Goal: Information Seeking & Learning: Get advice/opinions

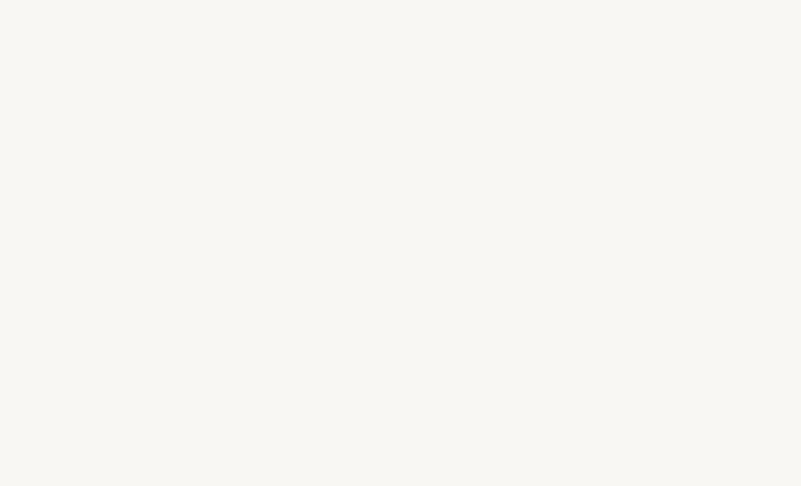
select select "FR"
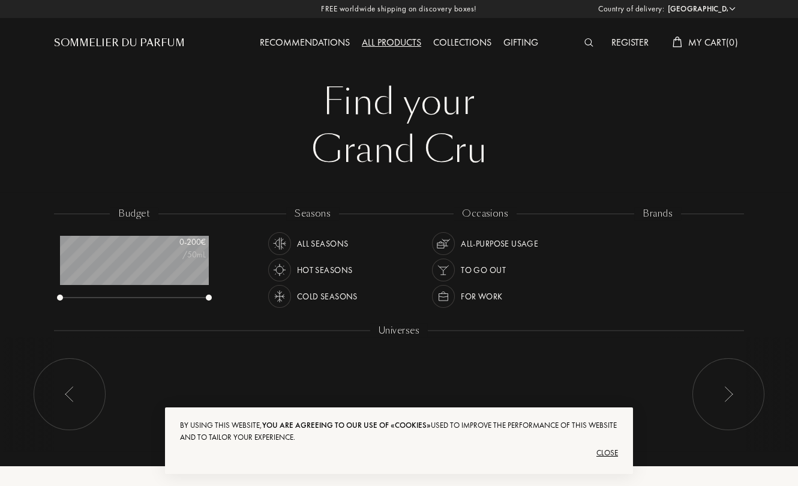
scroll to position [59, 148]
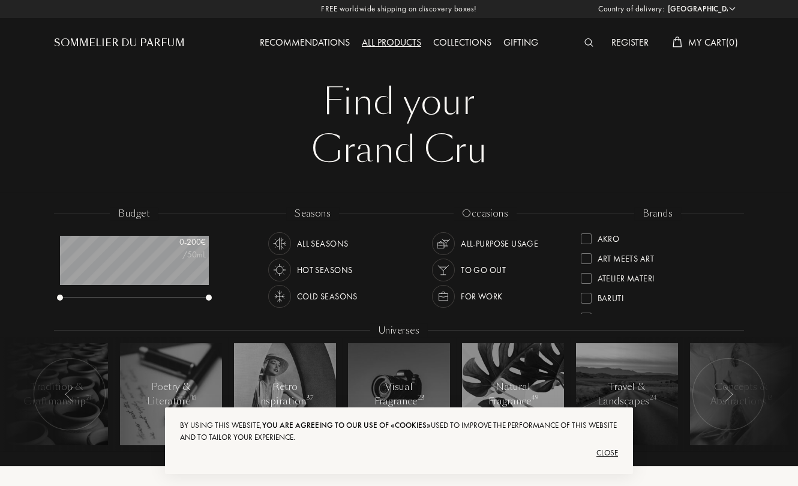
scroll to position [124, 0]
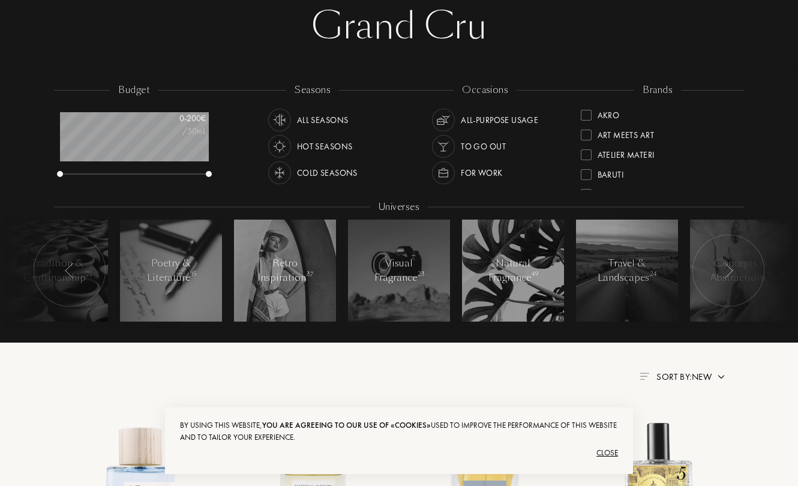
click at [292, 147] on div "Hot Seasons" at bounding box center [310, 146] width 85 height 23
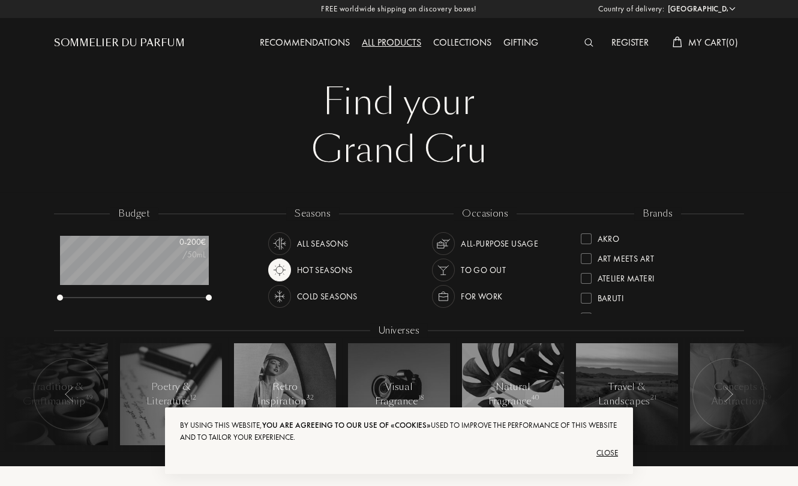
click at [672, 40] on img at bounding box center [677, 42] width 10 height 11
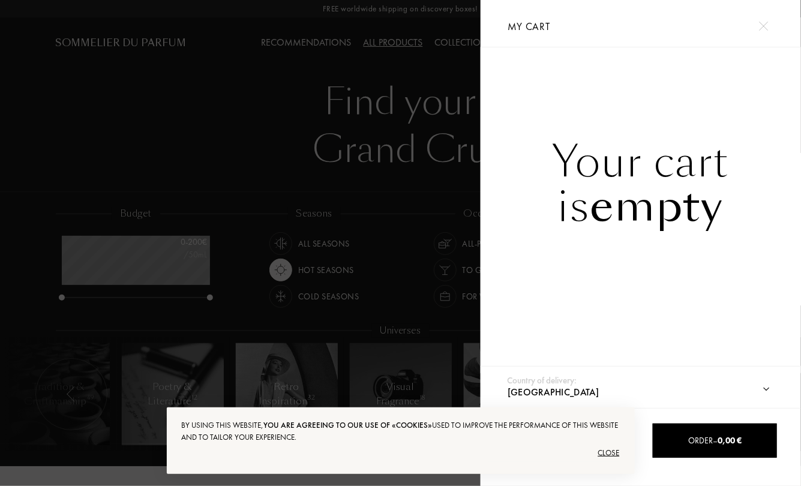
click at [760, 25] on img at bounding box center [763, 26] width 9 height 9
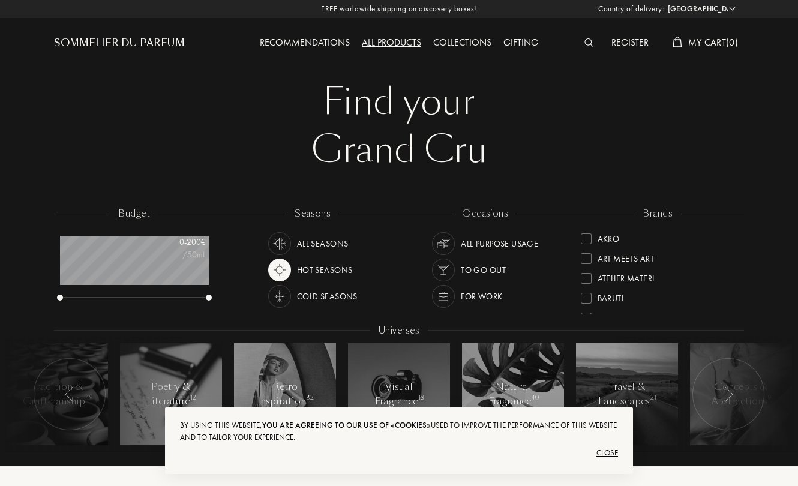
click at [614, 449] on div "Close" at bounding box center [399, 452] width 438 height 19
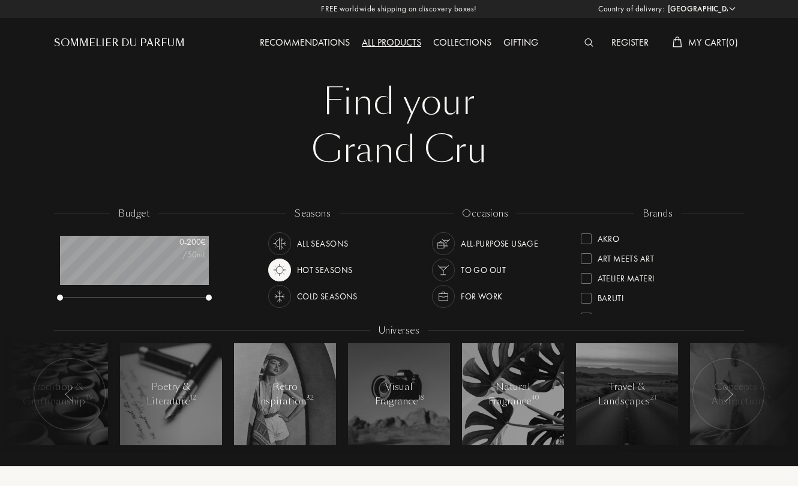
click at [428, 36] on div "Collections" at bounding box center [462, 43] width 70 height 16
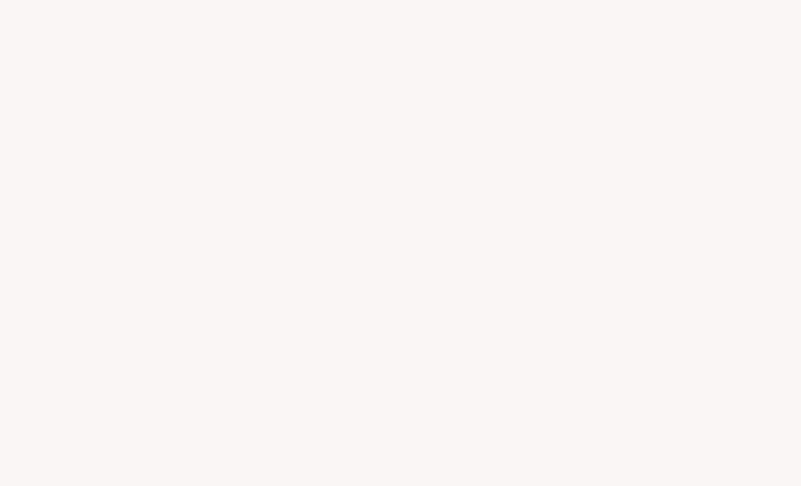
select select "FR"
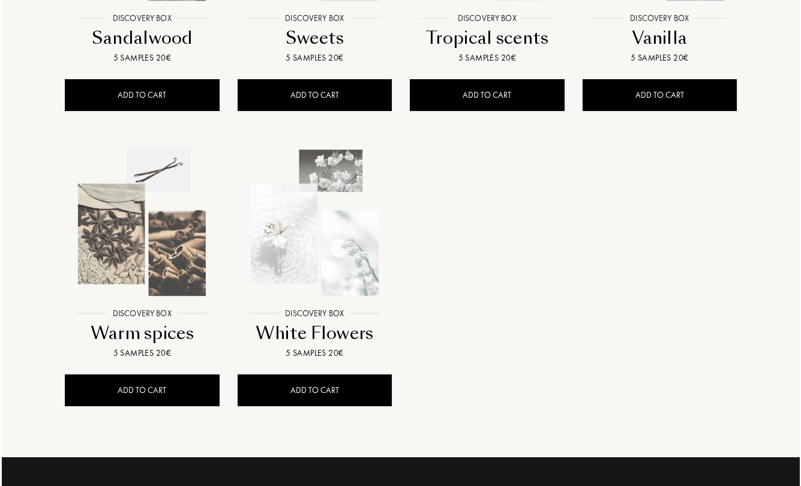
scroll to position [989, 0]
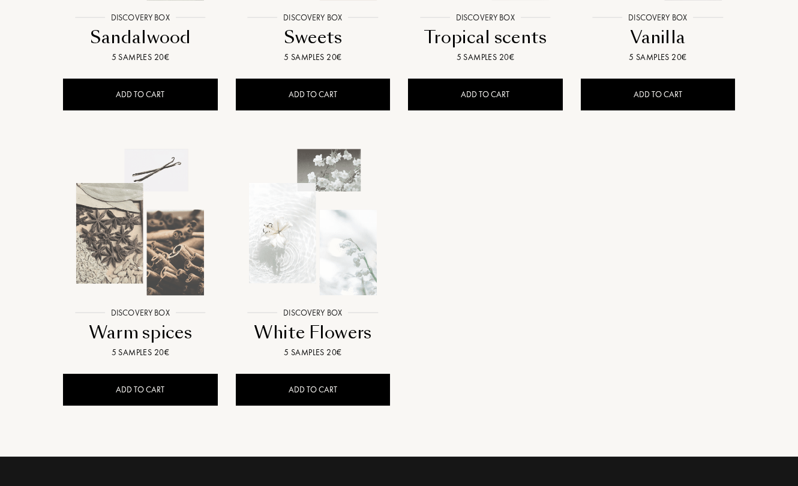
click at [277, 349] on div "5 samples 20€" at bounding box center [313, 352] width 145 height 13
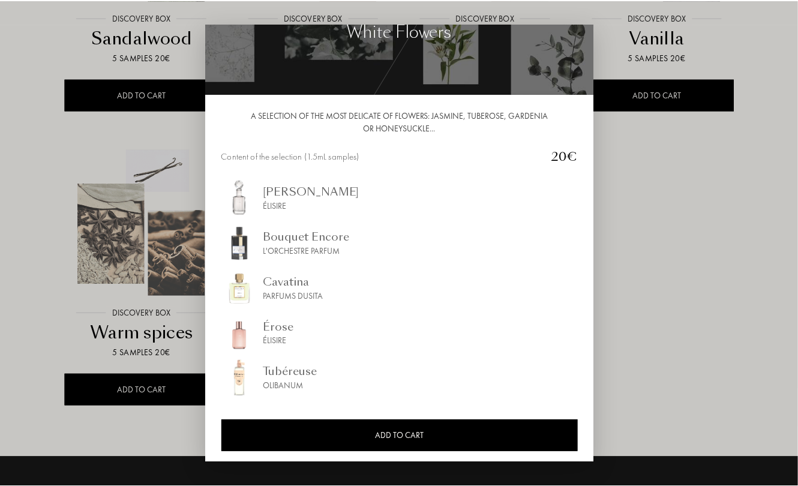
scroll to position [59, 0]
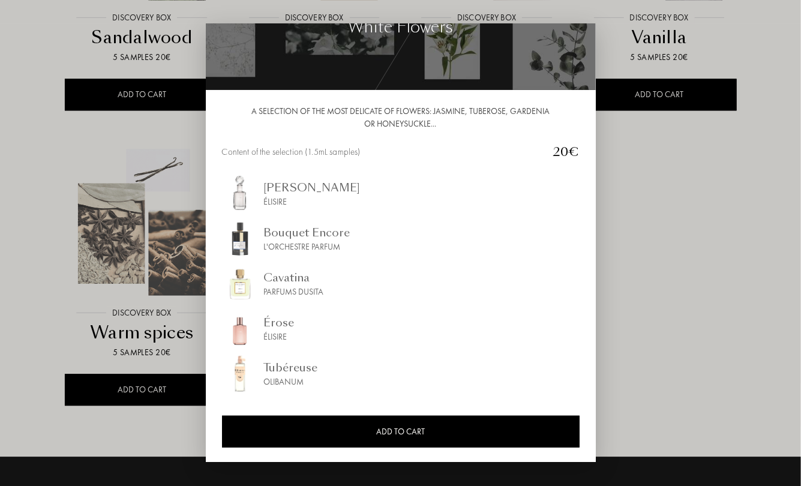
click at [604, 360] on div at bounding box center [400, 243] width 801 height 486
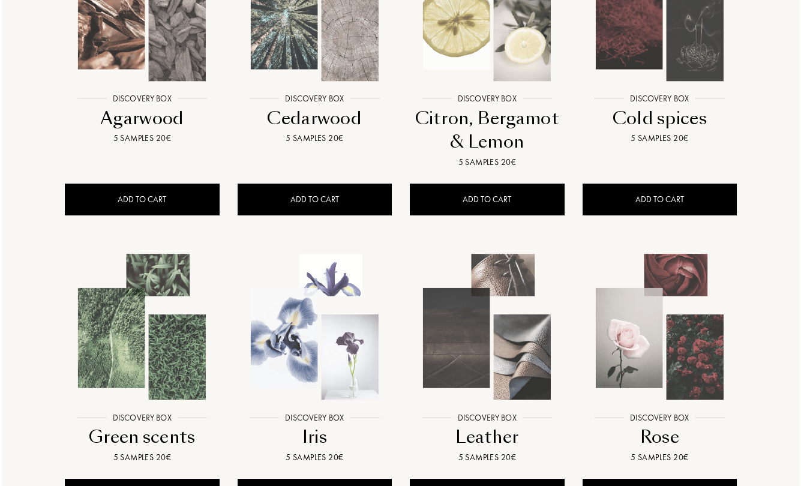
scroll to position [247, 0]
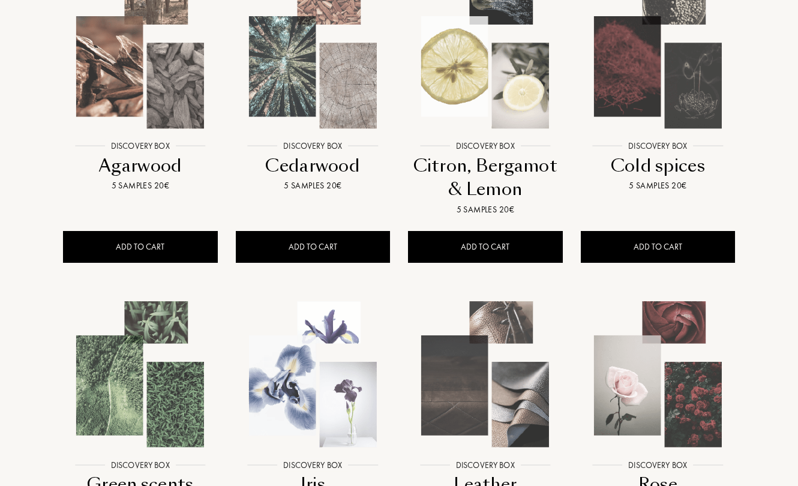
click at [528, 110] on img at bounding box center [484, 55] width 155 height 155
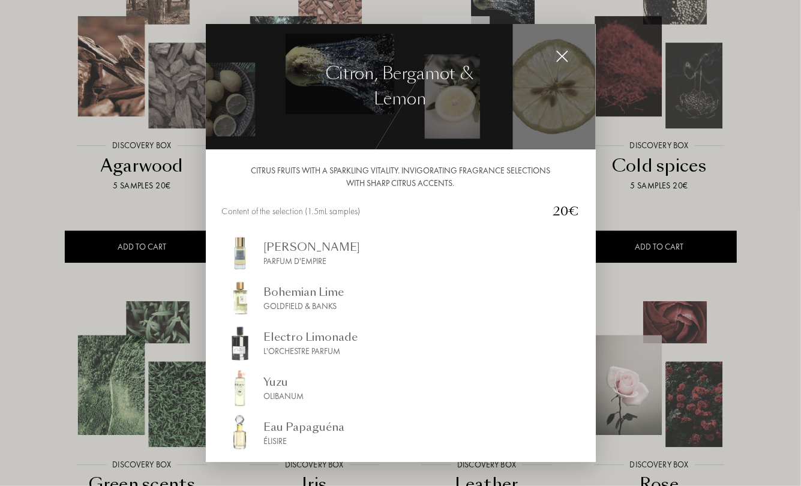
click at [738, 283] on div at bounding box center [400, 243] width 801 height 486
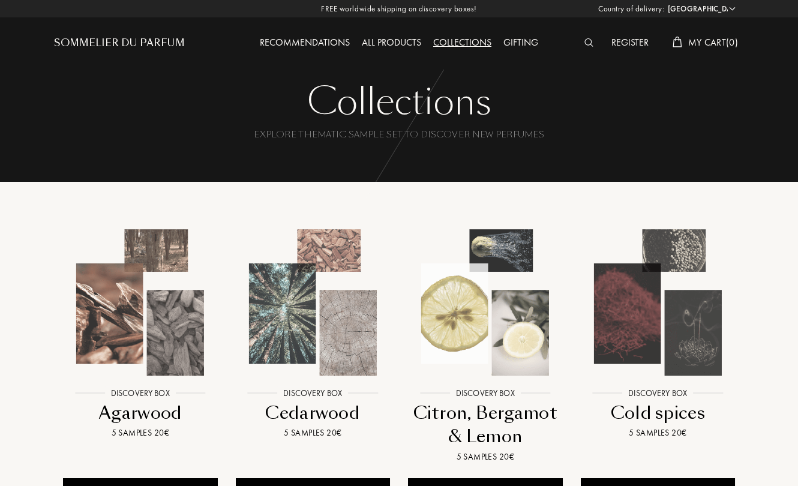
scroll to position [0, 0]
click at [329, 46] on div "Recommendations" at bounding box center [305, 43] width 102 height 16
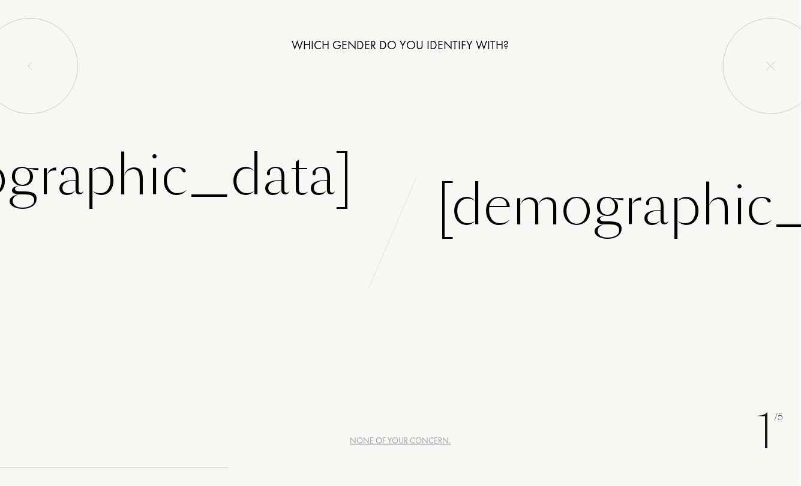
click at [562, 211] on div "[DEMOGRAPHIC_DATA]" at bounding box center [601, 191] width 401 height 111
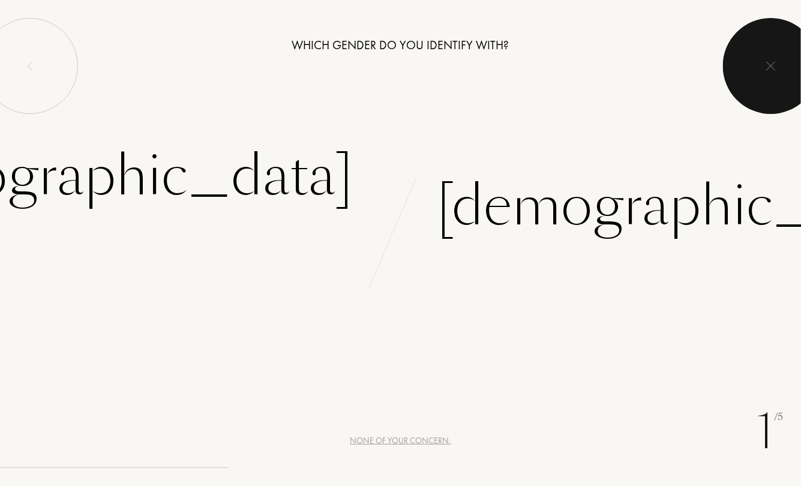
click at [760, 79] on div at bounding box center [771, 66] width 96 height 96
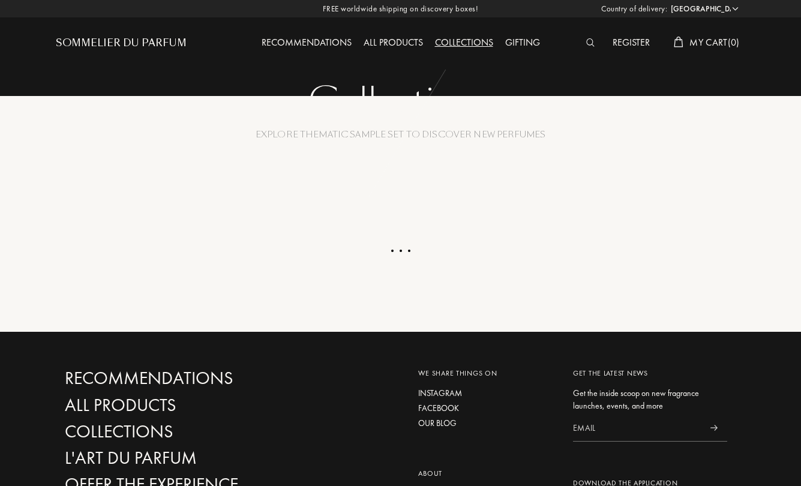
select select "FR"
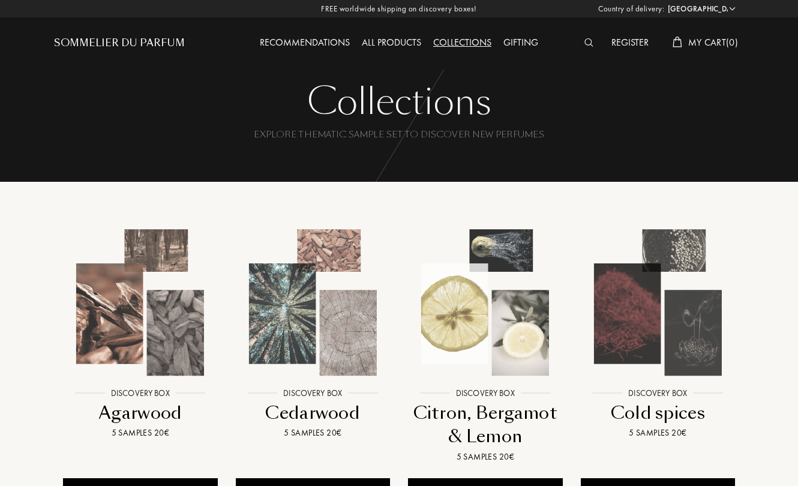
click at [283, 42] on div "Recommendations" at bounding box center [305, 43] width 102 height 16
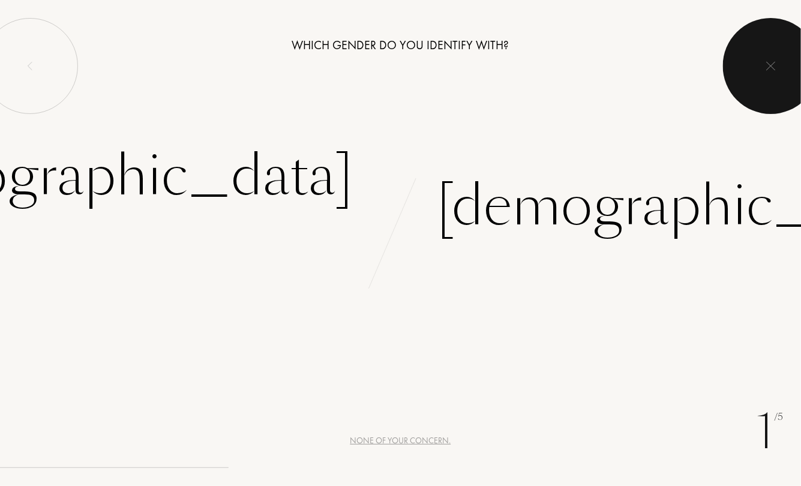
click at [766, 62] on img at bounding box center [771, 66] width 10 height 10
